Goal: Browse casually: Explore the website without a specific task or goal

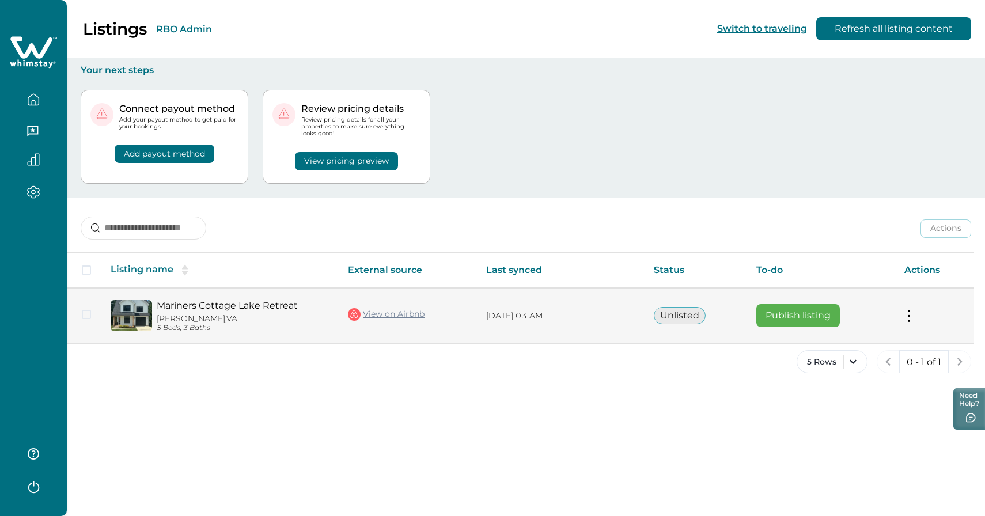
click at [142, 310] on img at bounding box center [131, 315] width 41 height 31
click at [135, 311] on img at bounding box center [131, 315] width 41 height 31
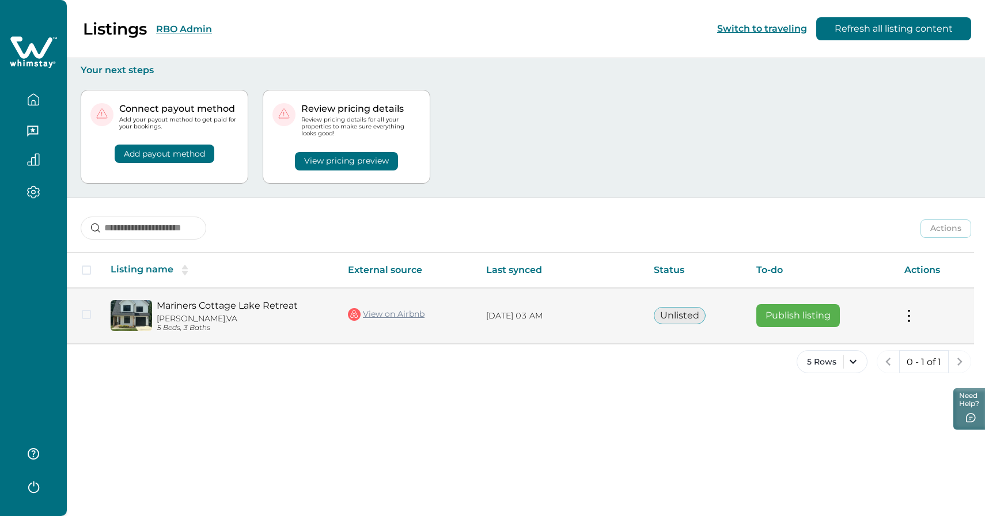
click at [135, 311] on img at bounding box center [131, 315] width 41 height 31
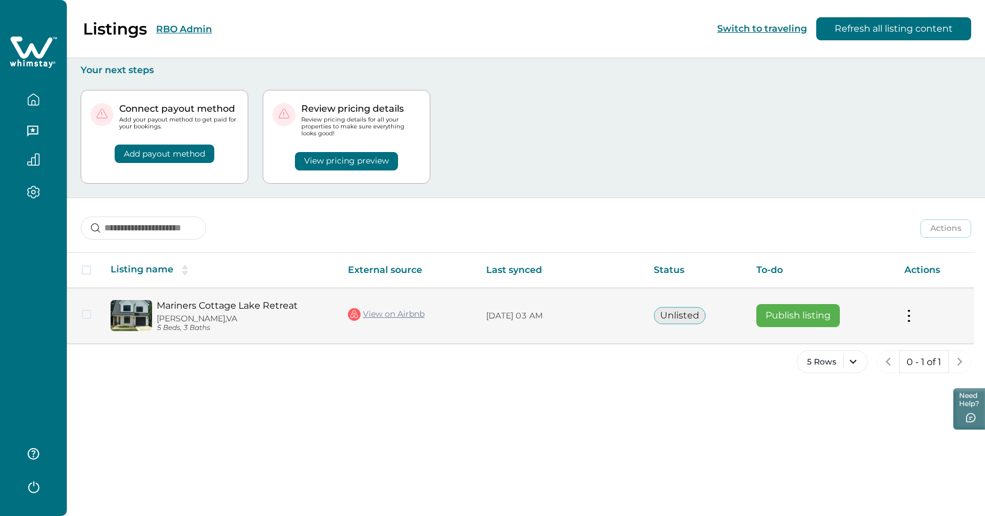
click at [135, 311] on img at bounding box center [131, 315] width 41 height 31
